Goal: Transaction & Acquisition: Purchase product/service

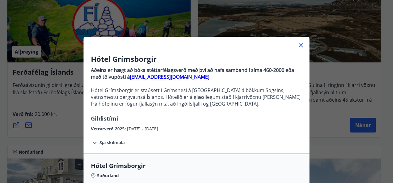
scroll to position [180, 0]
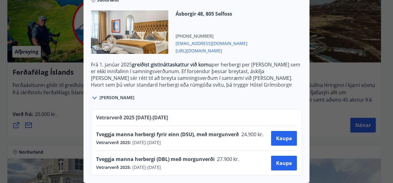
click at [268, 37] on div "Ásborgir 48, 805 Selfoss [PHONE_NUMBER] [EMAIL_ADDRESS][DOMAIN_NAME] [URL][DOMA…" at bounding box center [196, 35] width 211 height 51
drag, startPoint x: 171, startPoint y: 40, endPoint x: 224, endPoint y: 39, distance: 52.8
click at [224, 39] on div "Ásborgir 48, 805 Selfoss [PHONE_NUMBER] [EMAIL_ADDRESS][DOMAIN_NAME] [URL][DOMA…" at bounding box center [207, 32] width 79 height 44
copy span "[EMAIL_ADDRESS][DOMAIN_NAME]"
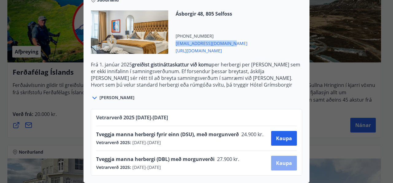
click at [284, 160] on span "Kaupa" at bounding box center [284, 163] width 16 height 7
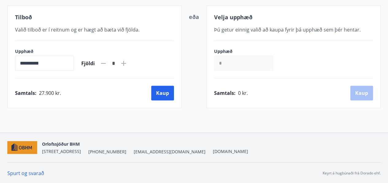
scroll to position [125, 0]
click at [164, 92] on button "Kaup" at bounding box center [162, 93] width 23 height 15
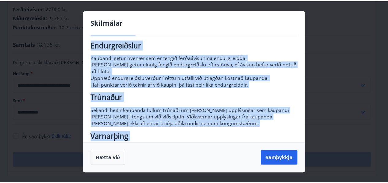
scroll to position [98, 0]
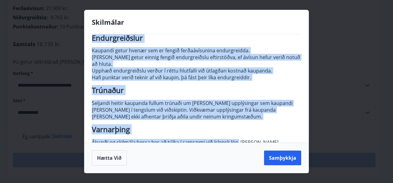
drag, startPoint x: 238, startPoint y: 98, endPoint x: 238, endPoint y: 125, distance: 27.3
click at [238, 125] on p "Skilmálar Við bókun gistingar hjá samstarfsaðila skal tekið fram að greitt sé m…" at bounding box center [196, 57] width 209 height 217
click at [278, 156] on button "Samþykkja" at bounding box center [282, 158] width 37 height 15
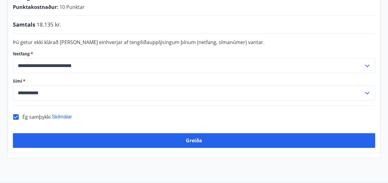
scroll to position [186, 0]
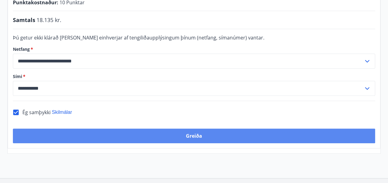
click at [195, 129] on button "Greiða" at bounding box center [194, 136] width 362 height 15
